Goal: Check status: Check status

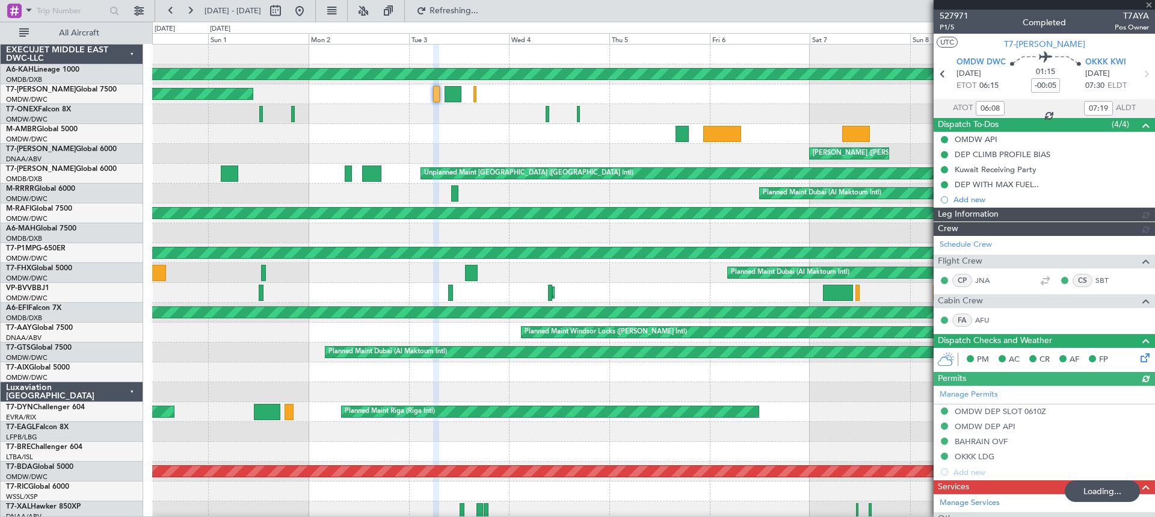
type input "[PERSON_NAME] (ANI)"
type input "6298"
type input "[PERSON_NAME] (ANI)"
type input "6298"
type input "[PERSON_NAME] (ANI)"
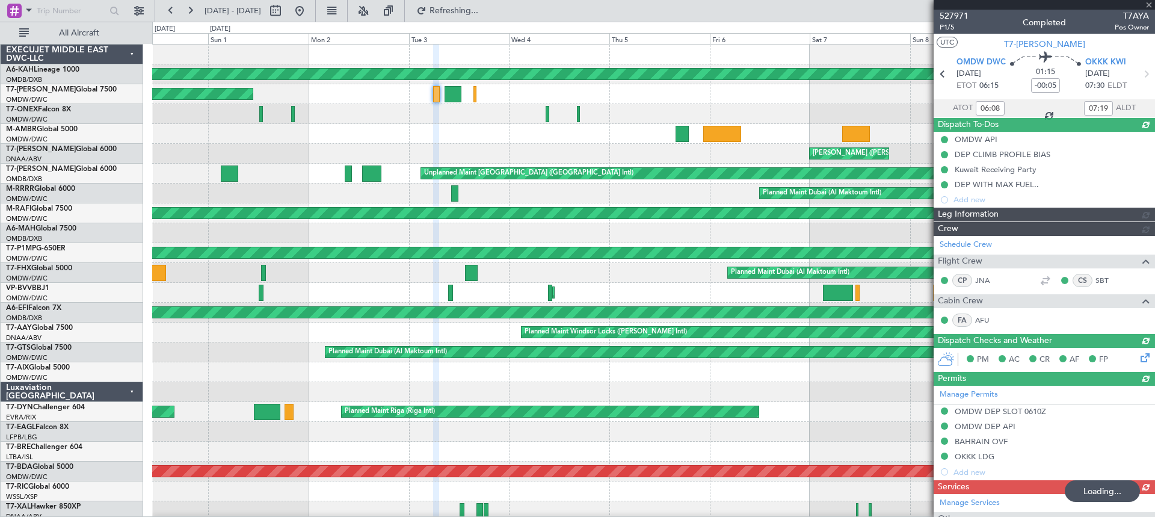
type input "6298"
type input "[PERSON_NAME] (ANI)"
type input "6298"
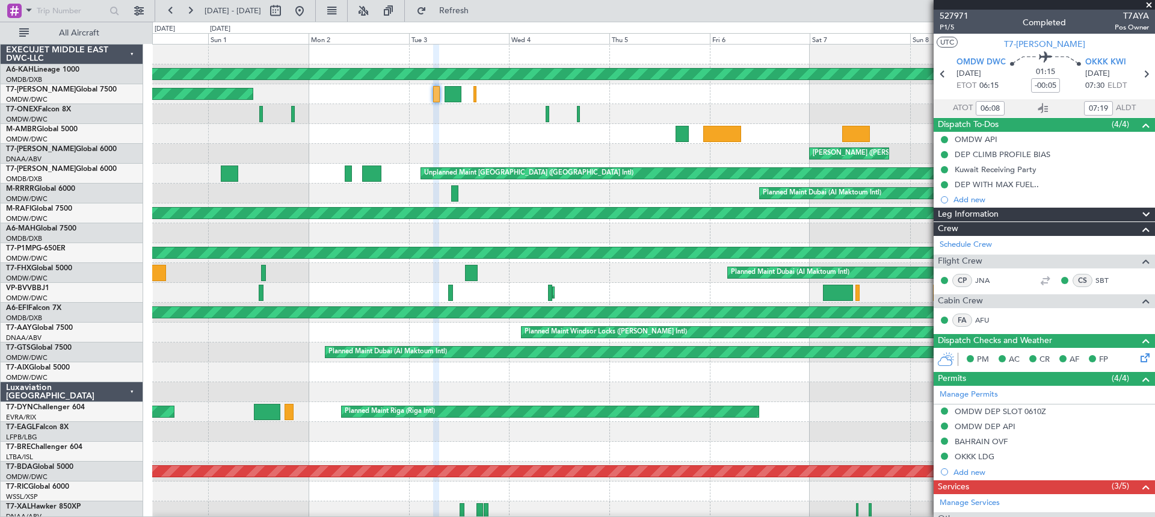
click at [1149, 2] on span at bounding box center [1149, 5] width 12 height 11
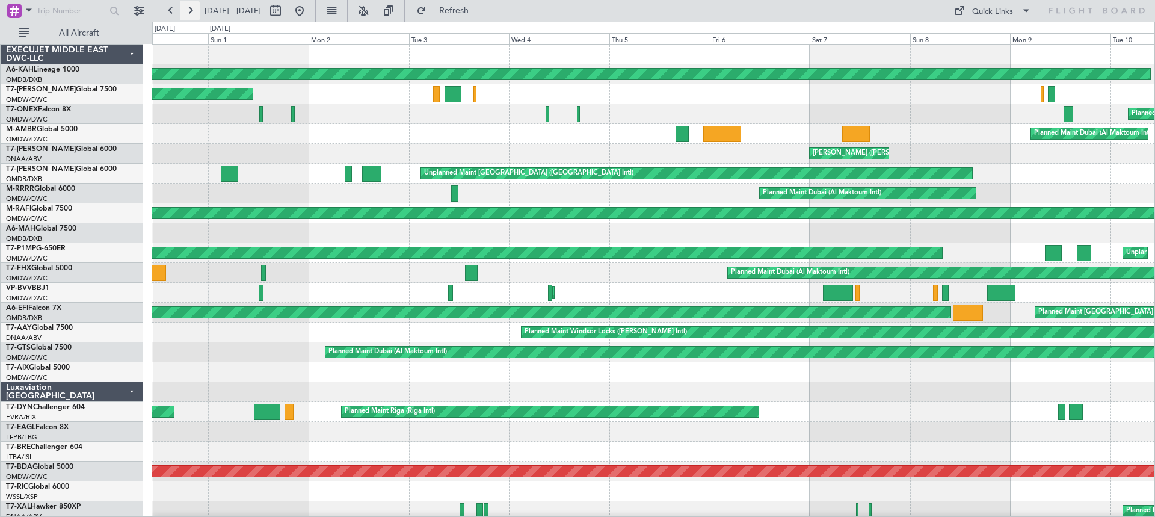
click at [190, 10] on button at bounding box center [190, 10] width 19 height 19
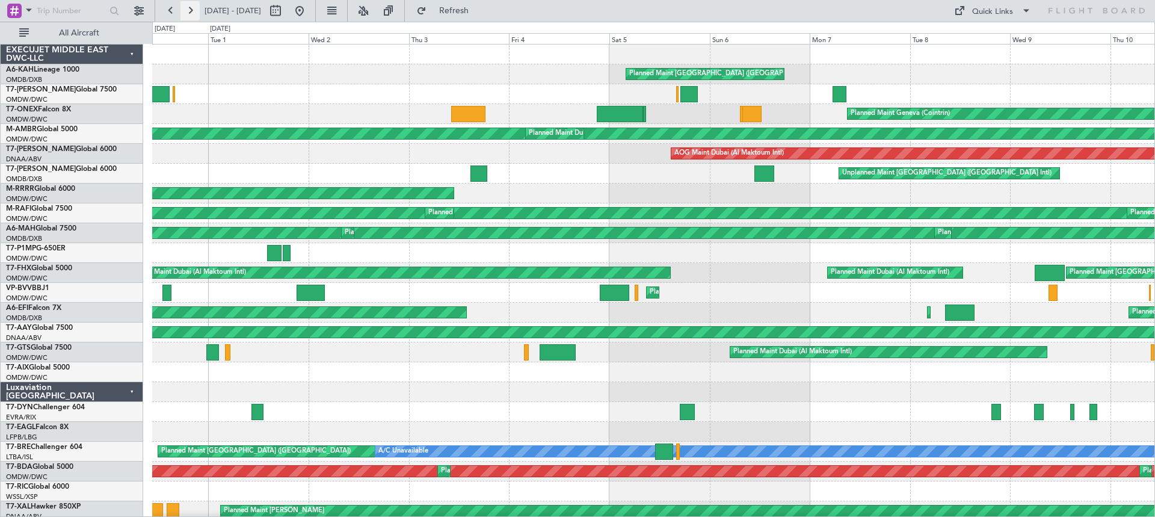
click at [190, 10] on button at bounding box center [190, 10] width 19 height 19
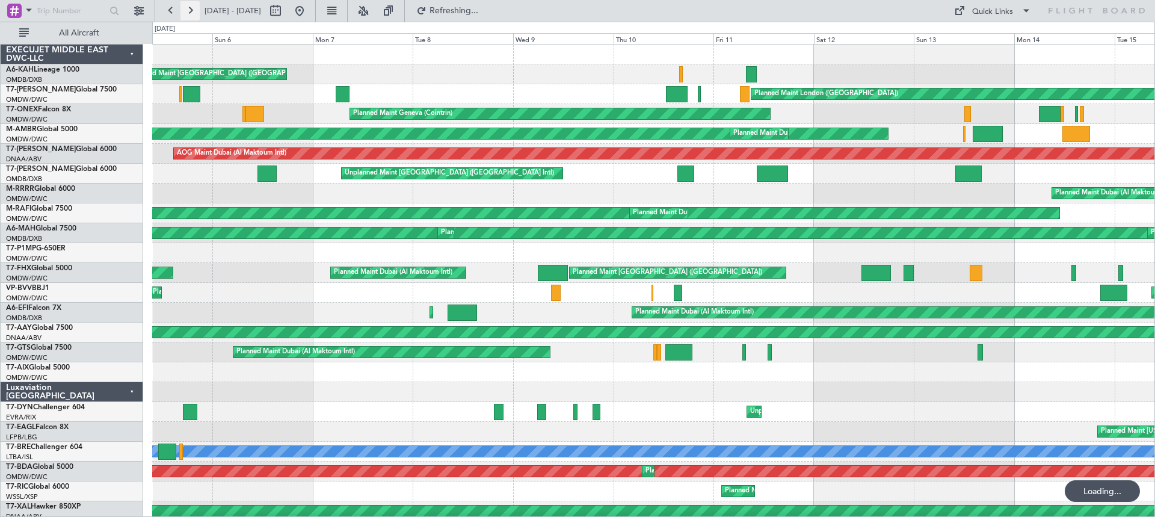
click at [190, 10] on button at bounding box center [190, 10] width 19 height 19
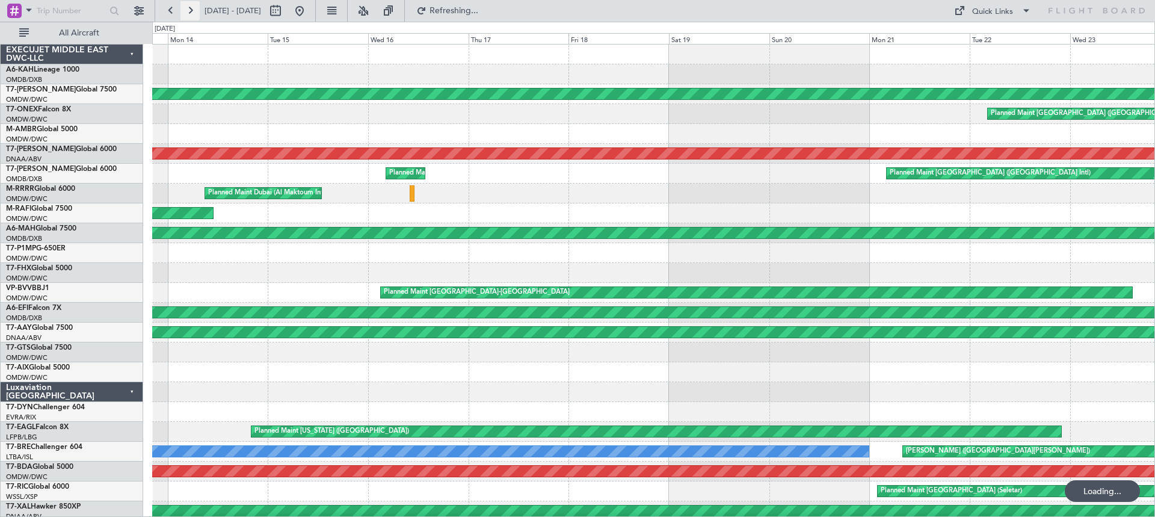
click at [190, 10] on button at bounding box center [190, 10] width 19 height 19
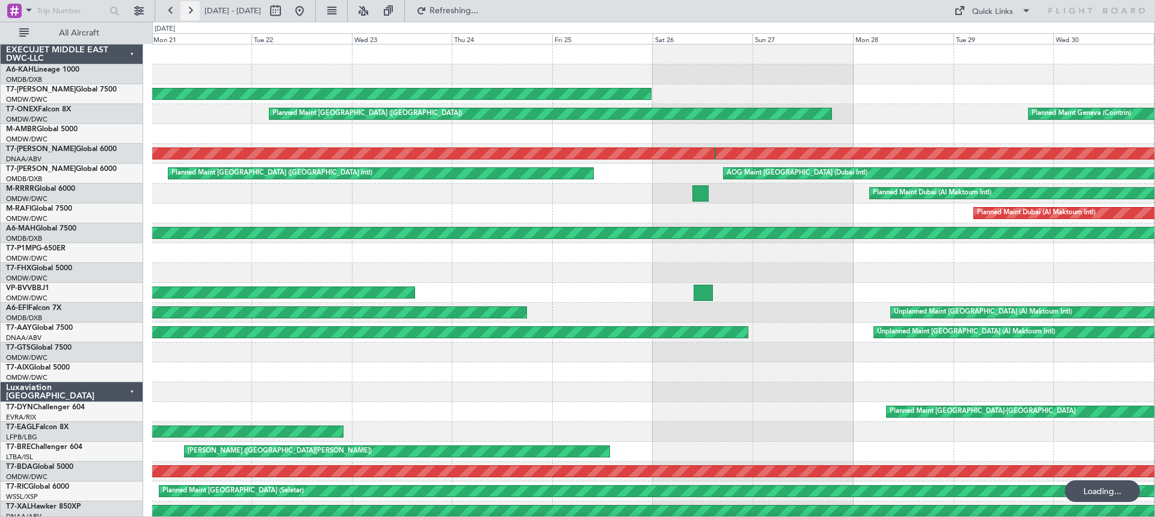
click at [190, 10] on button at bounding box center [190, 10] width 19 height 19
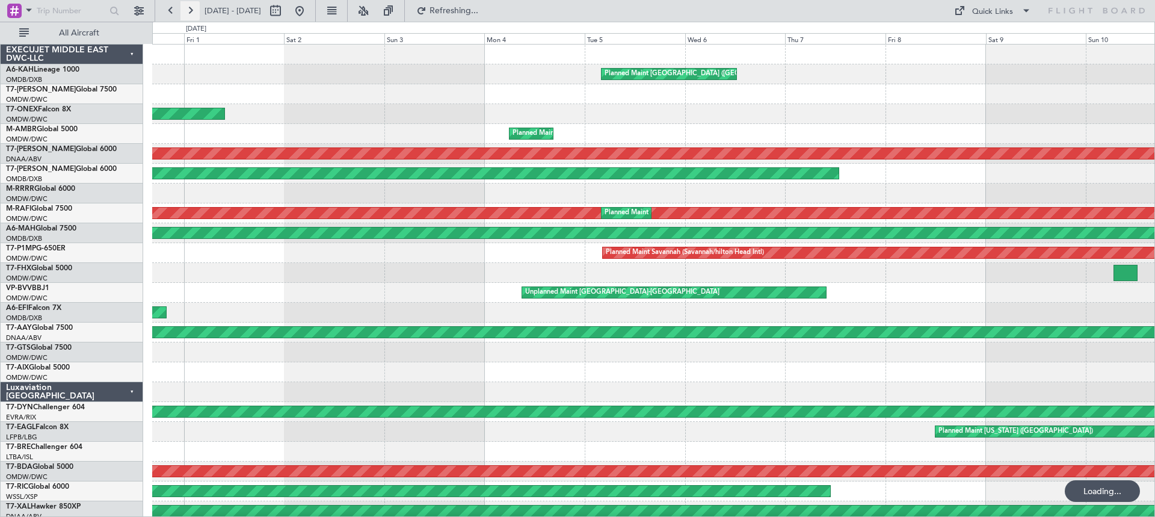
click at [190, 10] on button at bounding box center [190, 10] width 19 height 19
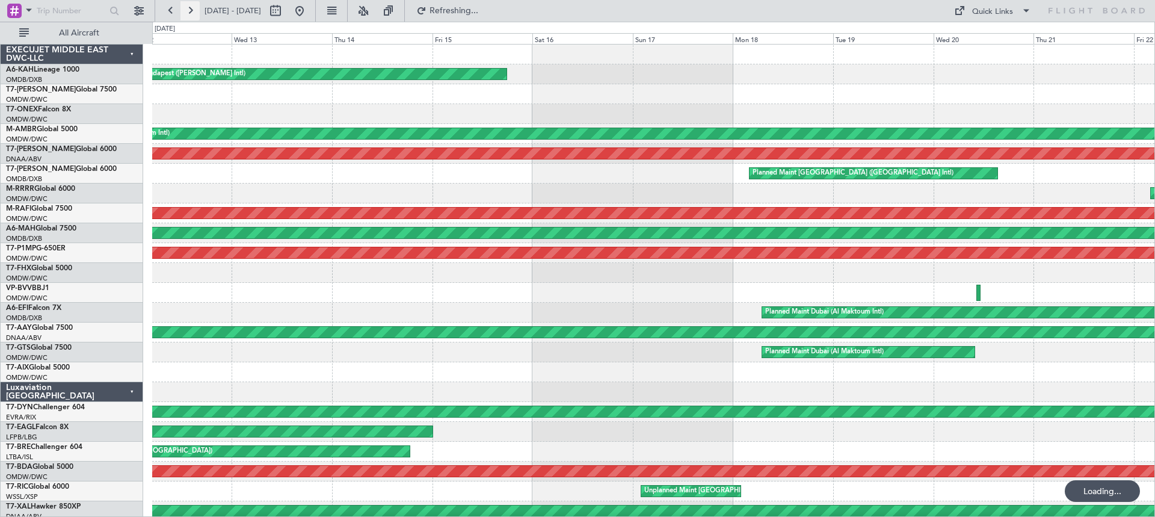
click at [190, 10] on button at bounding box center [190, 10] width 19 height 19
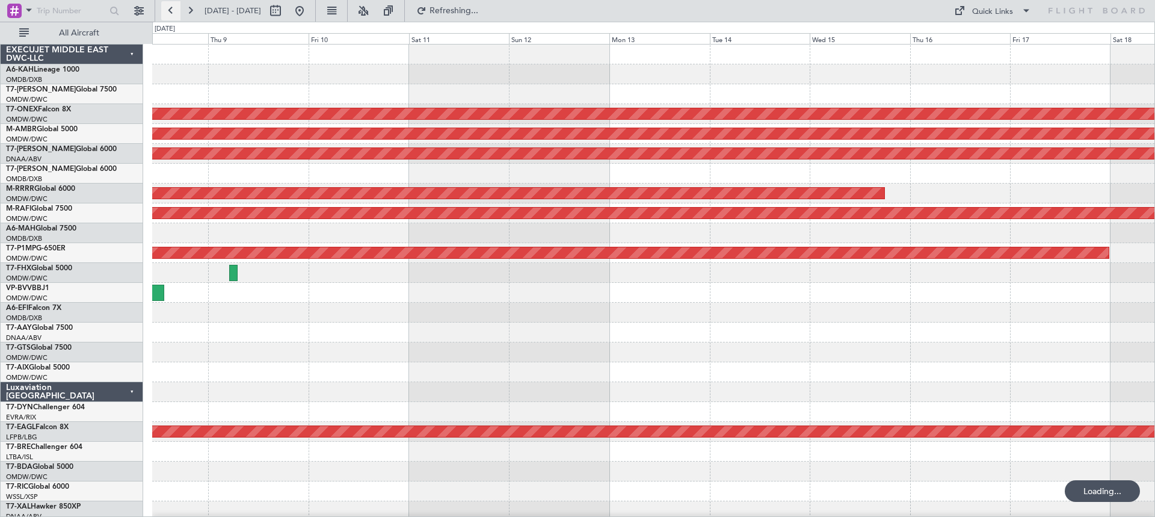
click at [168, 9] on button at bounding box center [170, 10] width 19 height 19
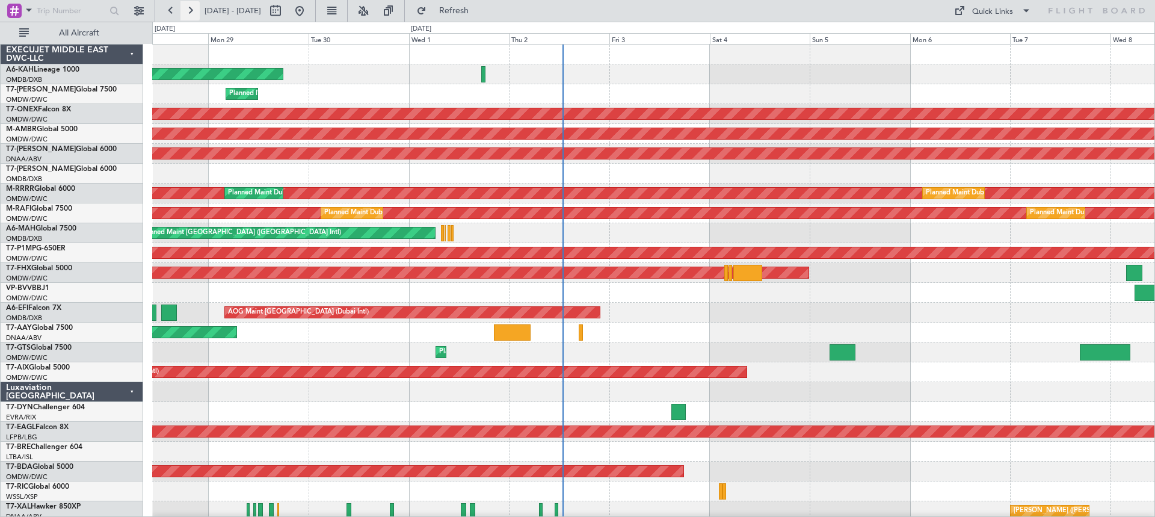
click at [188, 8] on button at bounding box center [190, 10] width 19 height 19
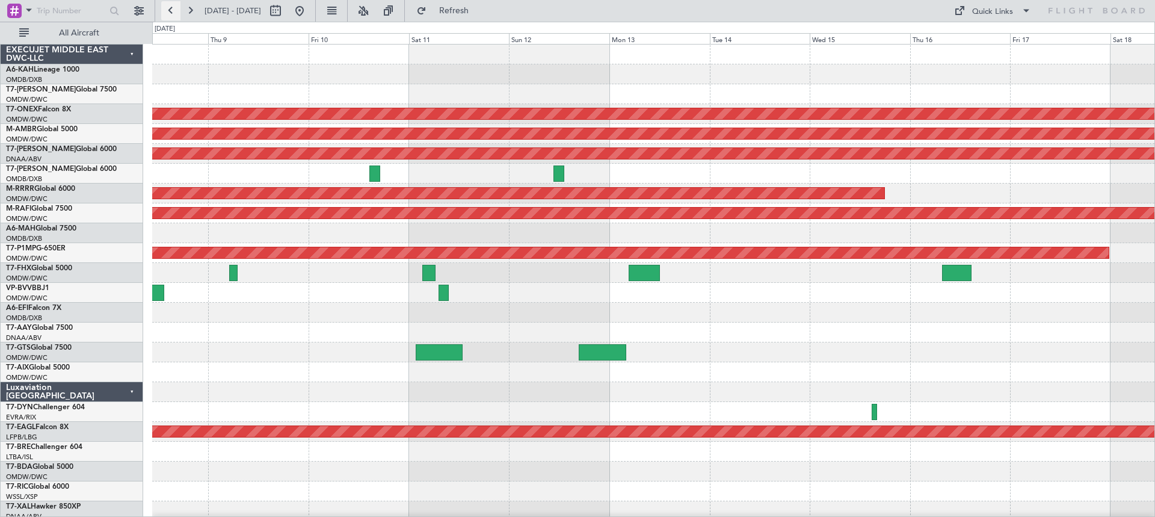
click at [167, 9] on button at bounding box center [170, 10] width 19 height 19
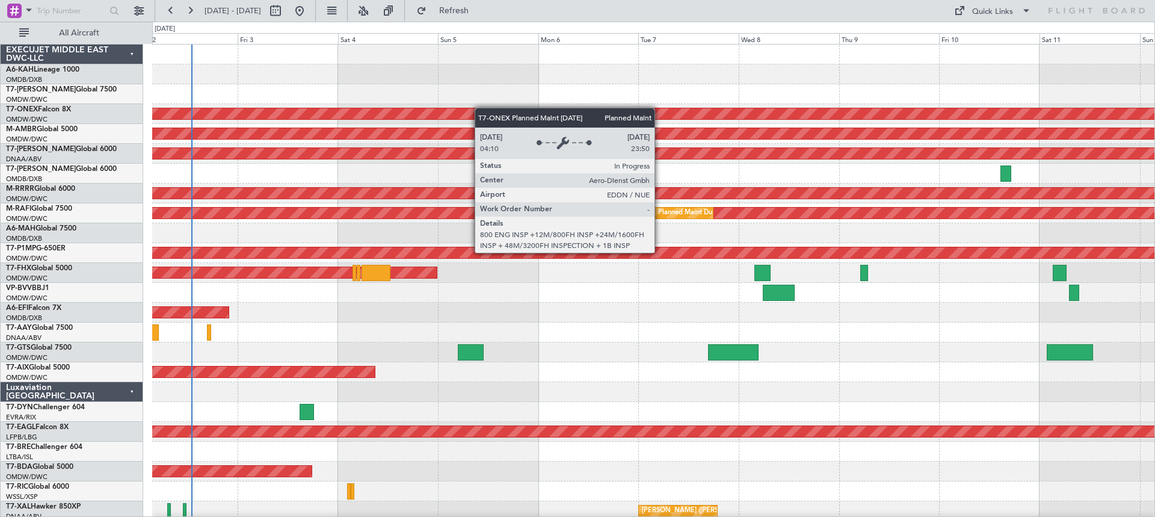
click at [435, 113] on div "Planned Maint [GEOGRAPHIC_DATA] (Al Bateen Executive) Planned Maint Nurnberg Pl…" at bounding box center [653, 521] width 1003 height 953
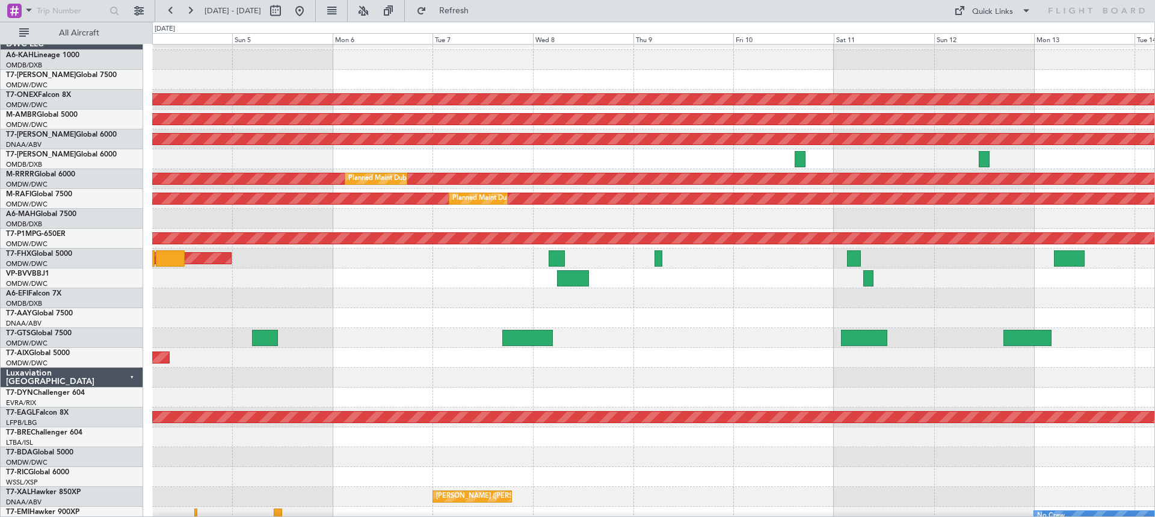
scroll to position [15, 0]
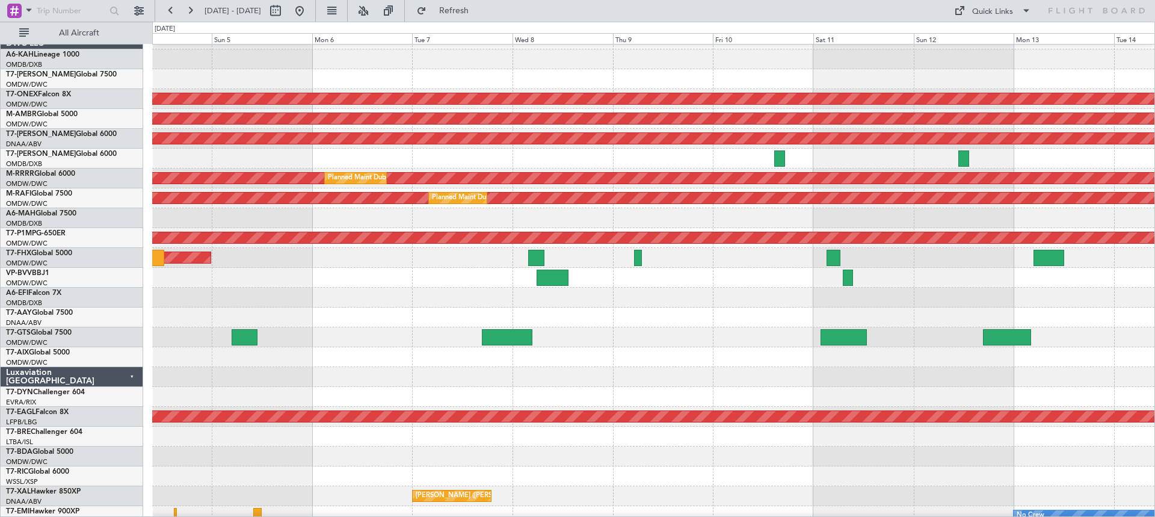
click at [348, 361] on div "Planned Maint Dubai (Al Maktoum Intl)" at bounding box center [653, 357] width 1003 height 20
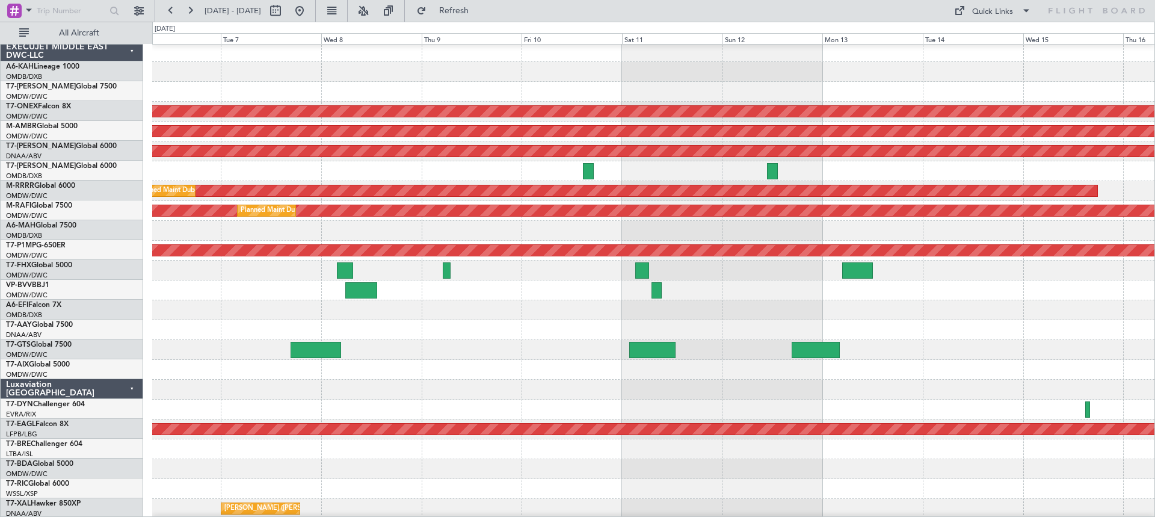
scroll to position [2, 0]
click at [610, 375] on div "Planned Maint Dubai (Al Maktoum Intl)" at bounding box center [653, 370] width 1003 height 20
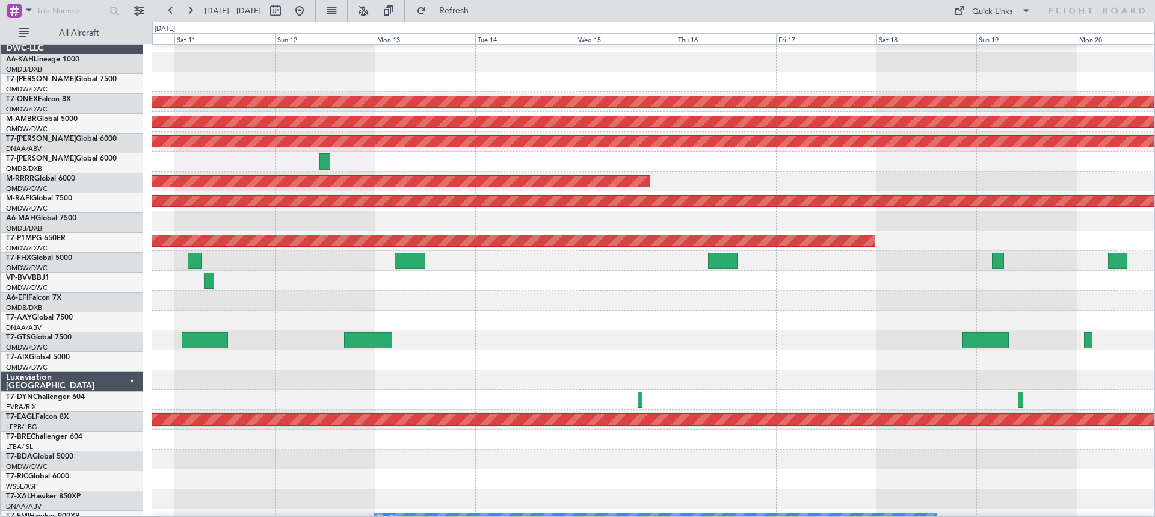
scroll to position [12, 0]
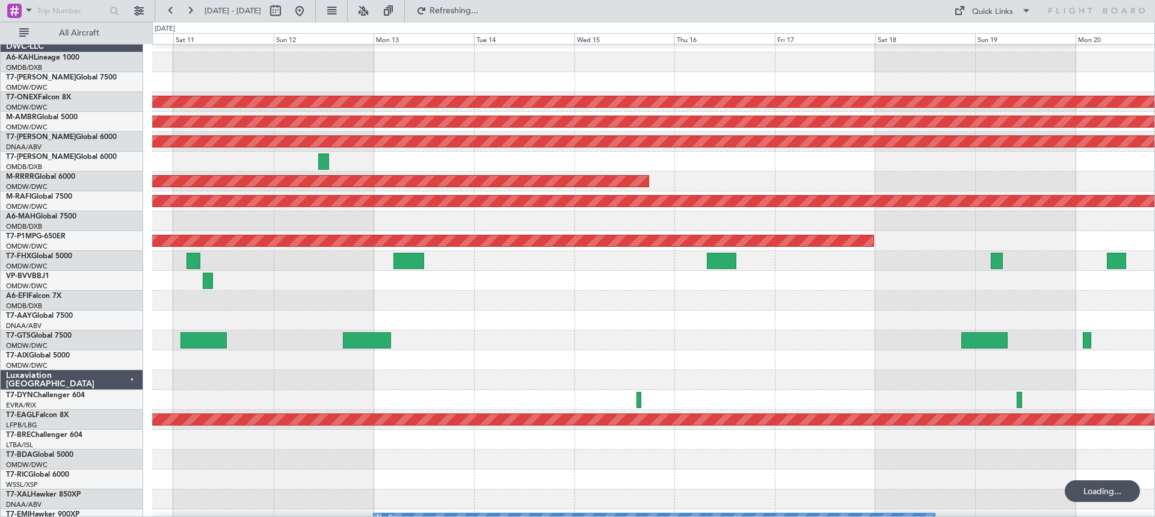
click at [426, 375] on div at bounding box center [653, 380] width 1003 height 20
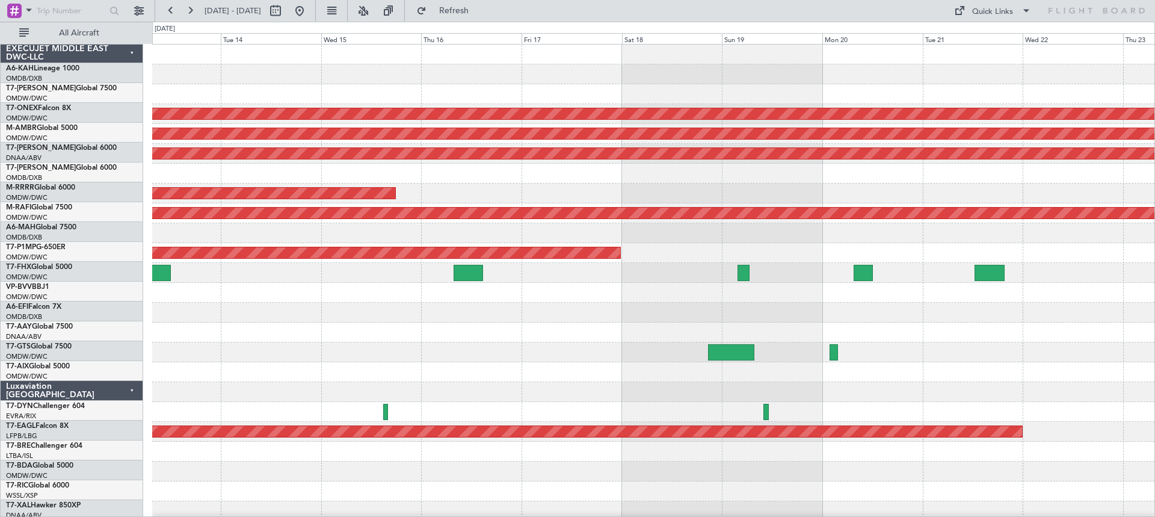
scroll to position [0, 0]
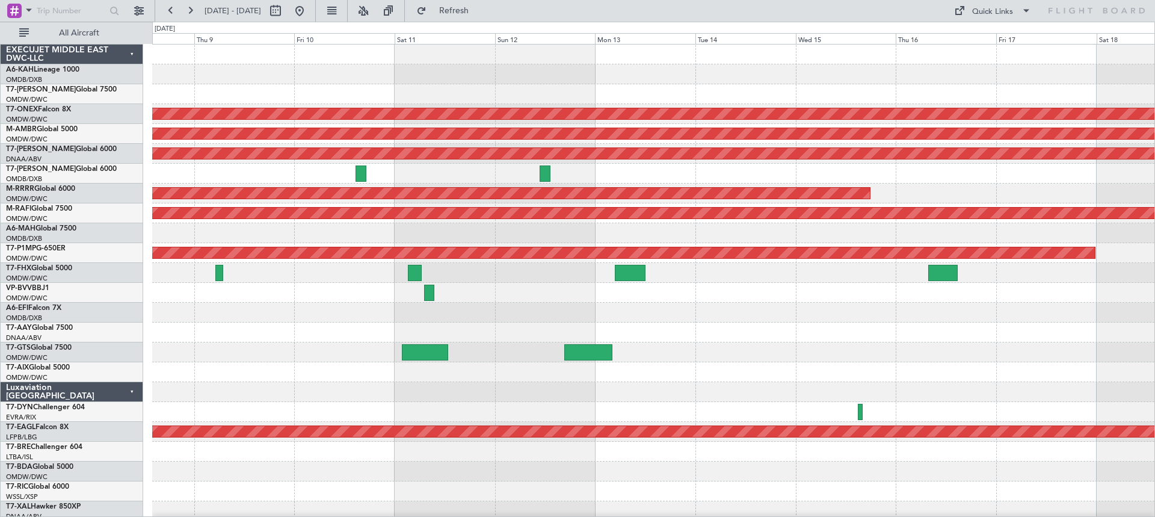
click at [522, 391] on div "Planned Maint Nurnberg Planned Maint [GEOGRAPHIC_DATA] (Seletar) AOG Maint [GEO…" at bounding box center [653, 472] width 1003 height 854
